Goal: Task Accomplishment & Management: Use online tool/utility

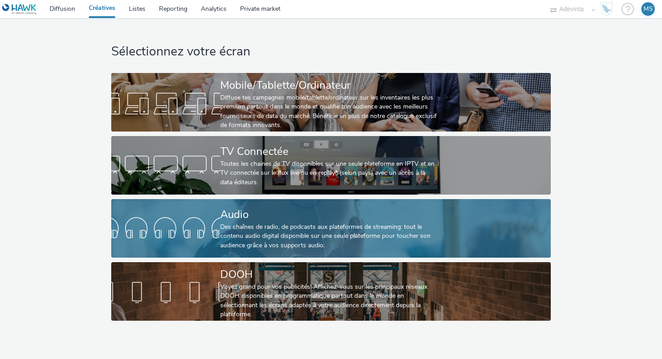
click at [217, 225] on div at bounding box center [165, 228] width 109 height 29
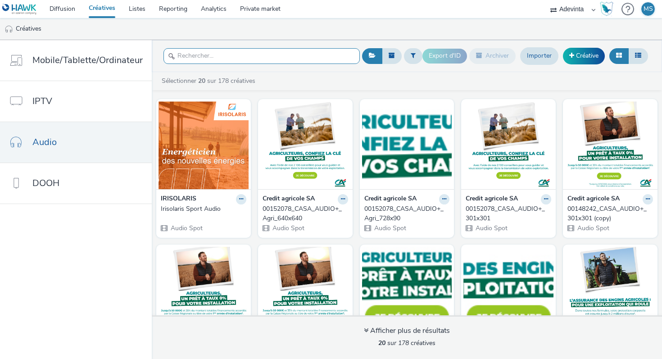
click at [280, 50] on input "text" at bounding box center [262, 56] width 196 height 16
click at [73, 9] on link "Diffusion" at bounding box center [62, 9] width 39 height 18
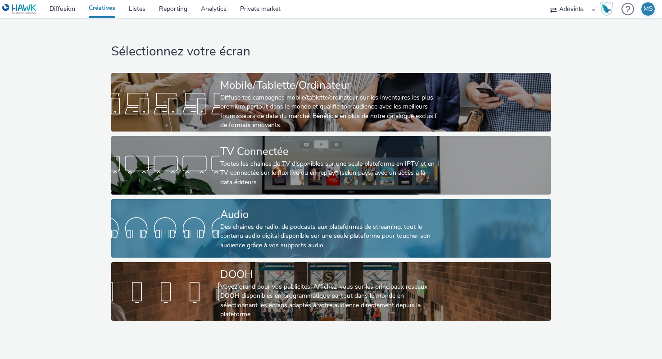
click at [222, 203] on div "Audio Des chaînes de radio, de podcasts aux plateformes de streaming: tout le c…" at bounding box center [329, 228] width 218 height 59
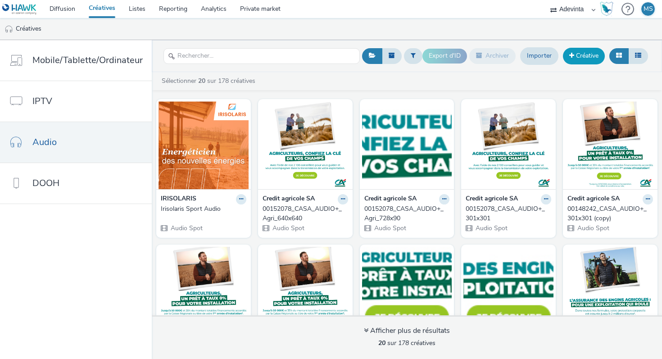
click at [583, 53] on link "Créative" at bounding box center [584, 56] width 42 height 16
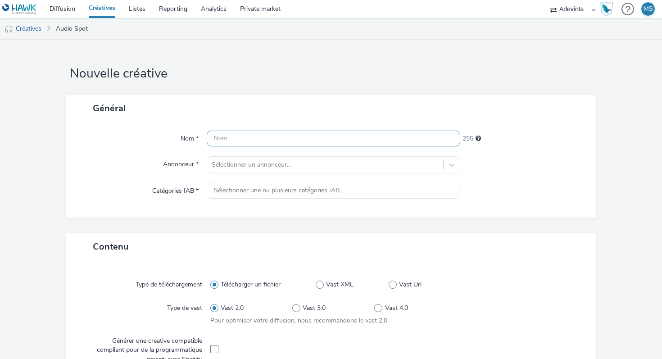
click at [269, 141] on input "text" at bounding box center [334, 139] width 254 height 16
type input "APCA AUDIO"
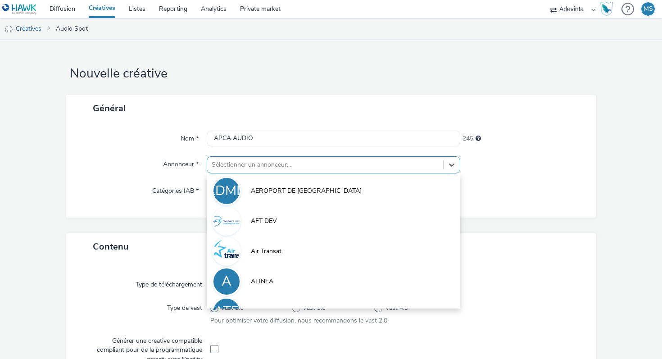
click at [245, 165] on div at bounding box center [325, 164] width 227 height 11
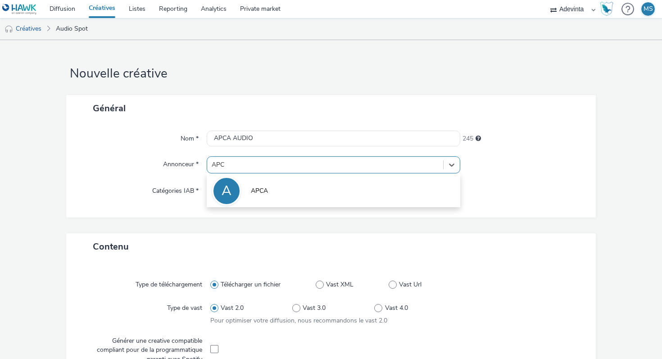
type input "APCA"
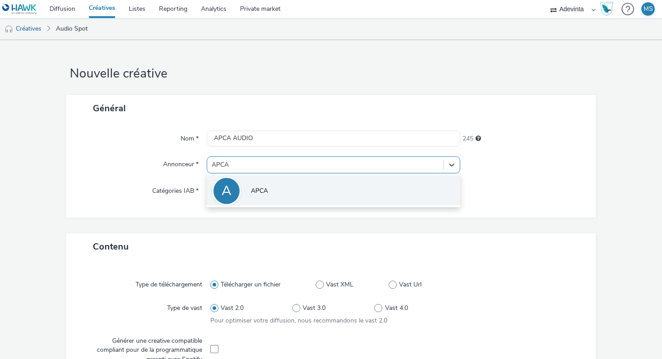
click at [242, 181] on li "A APCA" at bounding box center [334, 190] width 254 height 30
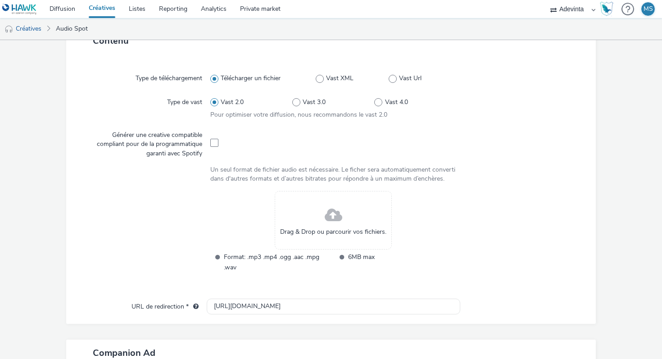
scroll to position [257, 0]
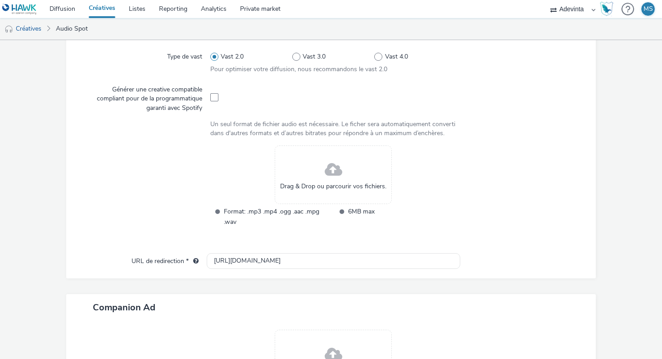
click at [294, 178] on div "Drag & Drop ou parcourir vos fichiers." at bounding box center [333, 174] width 117 height 59
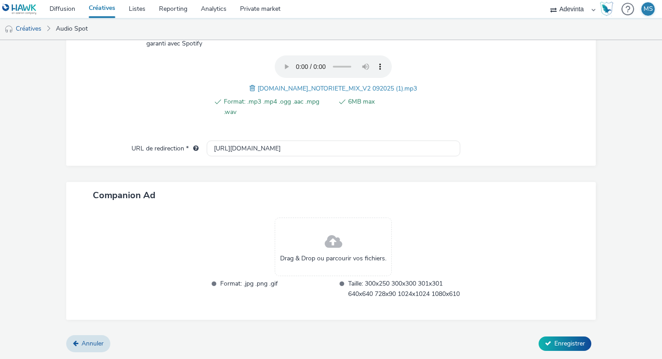
scroll to position [310, 0]
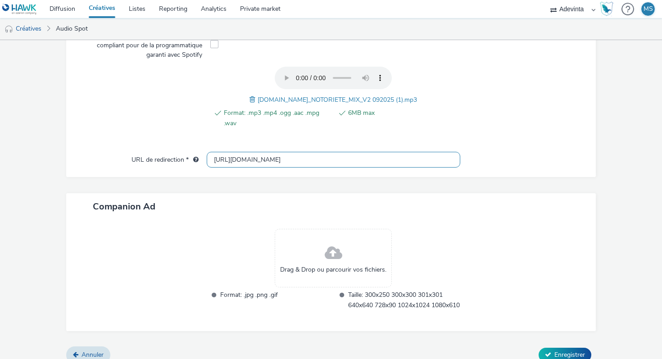
click at [268, 160] on input "http://mesparcelles.fr" at bounding box center [334, 160] width 254 height 16
paste input "s://mesparcelles.fr/nos-solutions-metiers/20-ans-mesparcelles"
type input "https://mesparcelles.fr/nos-solutions-metiers/20-ans-mesparcelles"
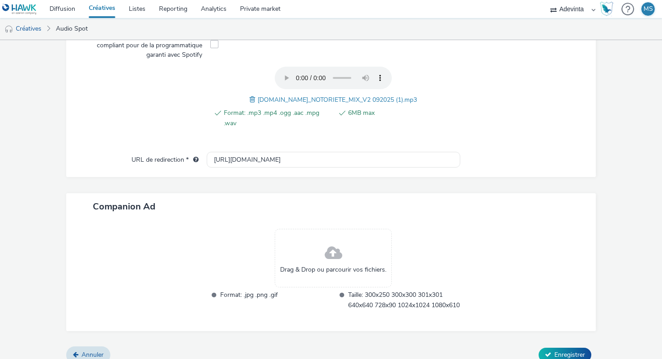
click at [334, 238] on div "Drag & Drop ou parcourir vos fichiers." at bounding box center [333, 258] width 117 height 59
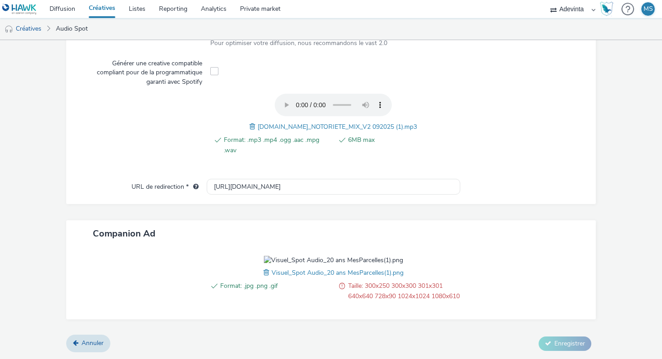
scroll to position [345, 0]
click at [268, 268] on span at bounding box center [268, 273] width 8 height 10
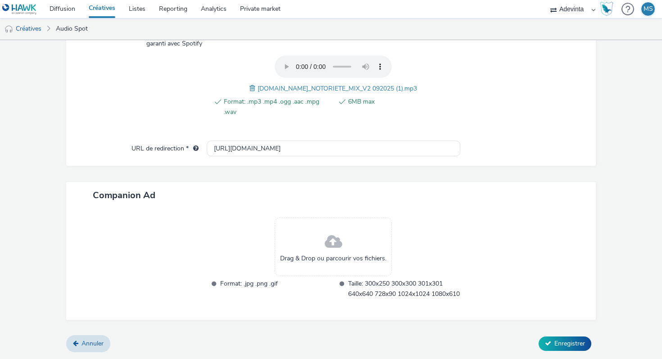
scroll to position [332, 0]
click at [314, 230] on div "Drag & Drop ou parcourir vos fichiers." at bounding box center [333, 247] width 117 height 59
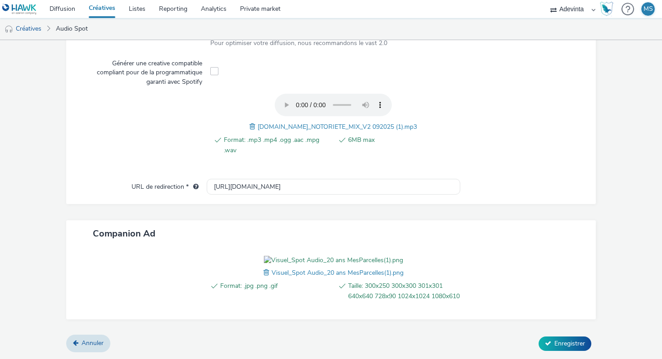
scroll to position [345, 0]
click at [568, 339] on button "Enregistrer" at bounding box center [565, 343] width 53 height 14
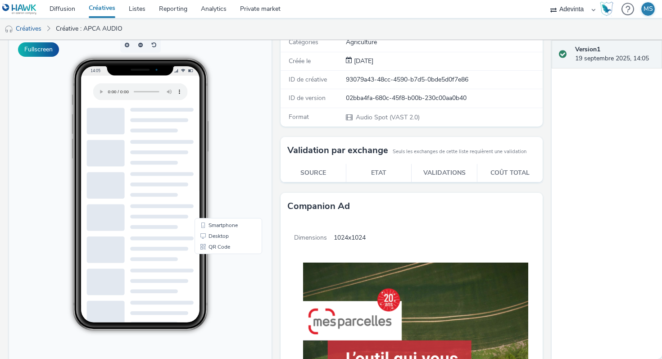
scroll to position [86, 0]
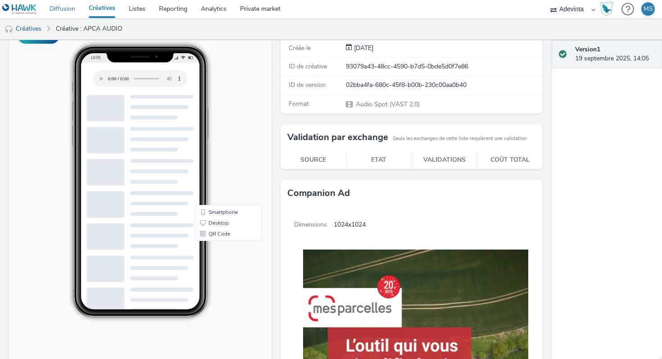
click at [78, 9] on link "Diffusion" at bounding box center [62, 9] width 39 height 18
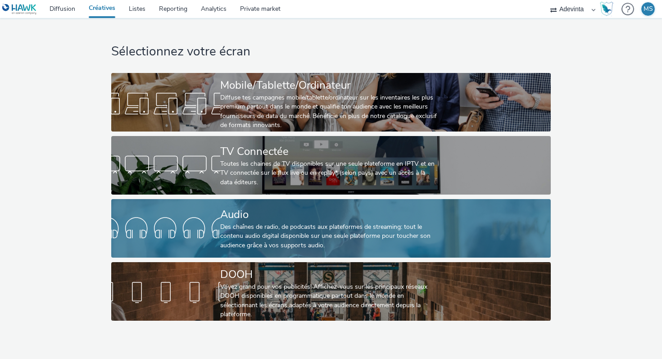
click at [227, 228] on div "Des chaînes de radio, de podcasts aux plateformes de streaming: tout le contenu…" at bounding box center [329, 236] width 218 height 27
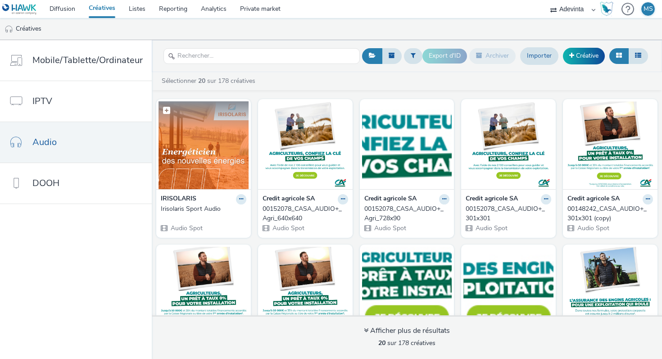
click at [216, 164] on img at bounding box center [204, 145] width 90 height 88
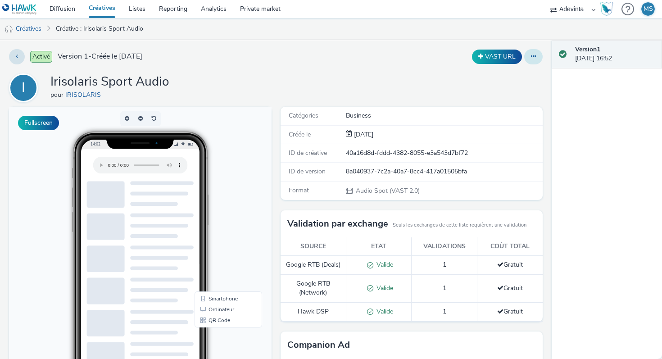
click at [529, 56] on button at bounding box center [533, 56] width 18 height 15
click at [517, 74] on link "Modifier" at bounding box center [509, 75] width 68 height 18
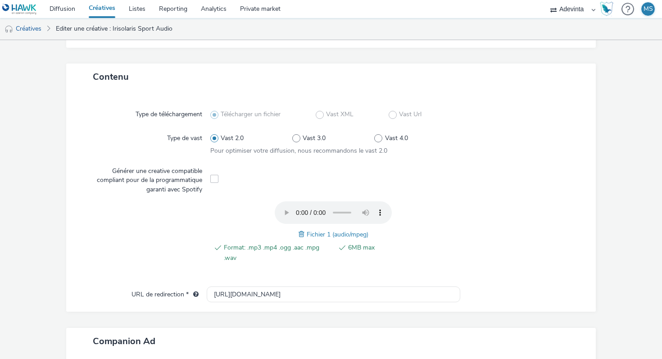
scroll to position [180, 0]
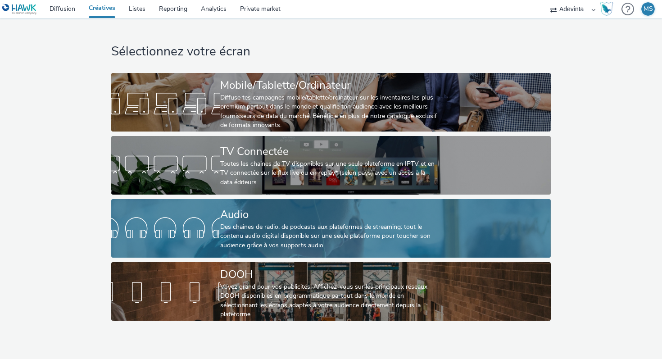
click at [228, 232] on div "Des chaînes de radio, de podcasts aux plateformes de streaming: tout le contenu…" at bounding box center [329, 236] width 218 height 27
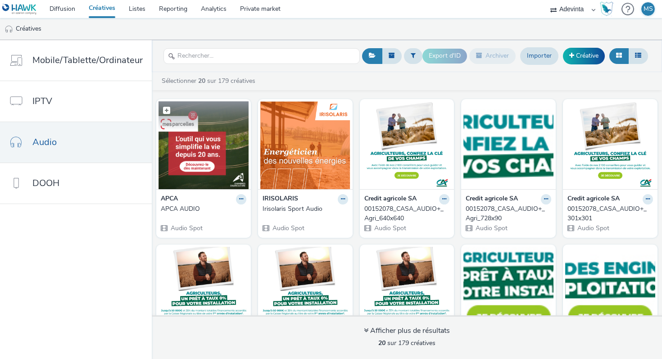
click at [201, 174] on img at bounding box center [204, 145] width 90 height 88
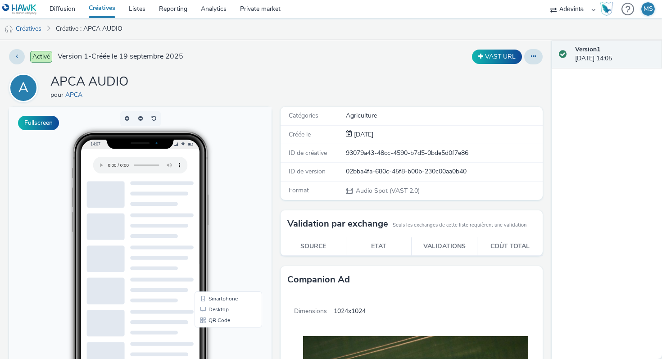
click at [86, 84] on h1 "APCA AUDIO" at bounding box center [89, 81] width 78 height 17
copy h1 "APCA AUDIO"
click at [62, 8] on link "Diffusion" at bounding box center [62, 9] width 39 height 18
